Goal: Task Accomplishment & Management: Manage account settings

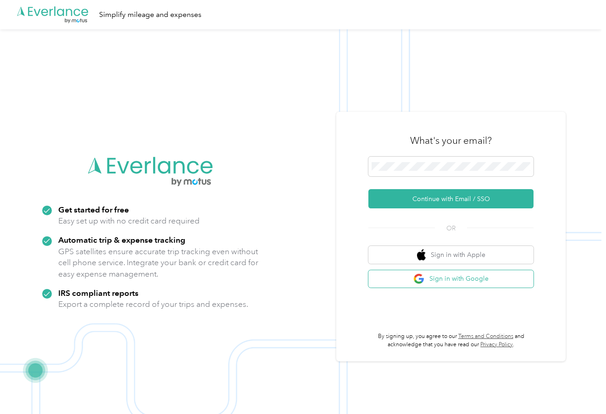
click at [460, 272] on button "Sign in with Google" at bounding box center [450, 279] width 165 height 18
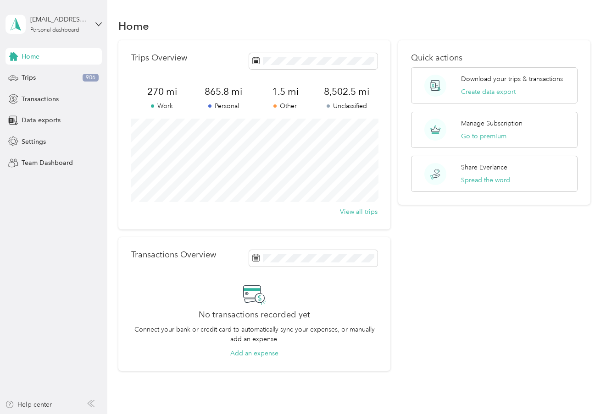
click at [337, 94] on span "8,502.5 mi" at bounding box center [346, 91] width 61 height 13
click at [22, 77] on span "Trips" at bounding box center [29, 78] width 14 height 10
